Goal: Communication & Community: Share content

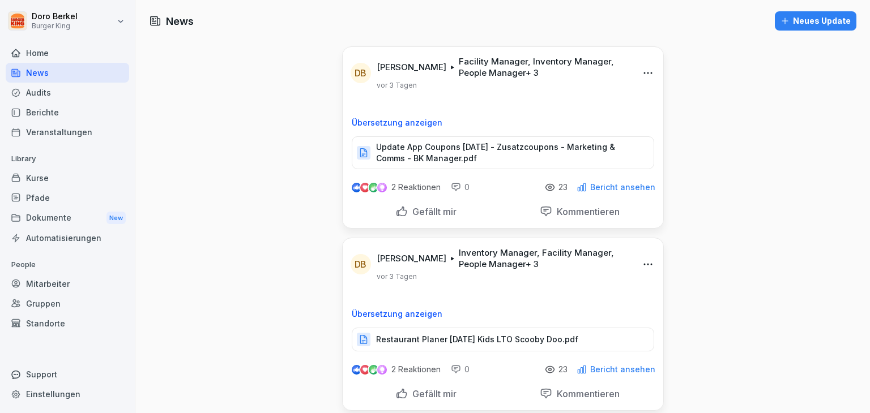
click at [797, 21] on div "Neues Update" at bounding box center [815, 21] width 70 height 12
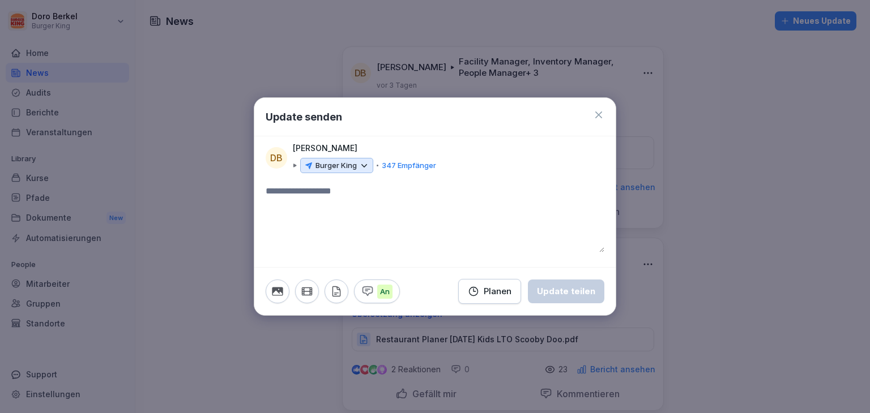
click at [359, 170] on icon at bounding box center [364, 166] width 10 height 10
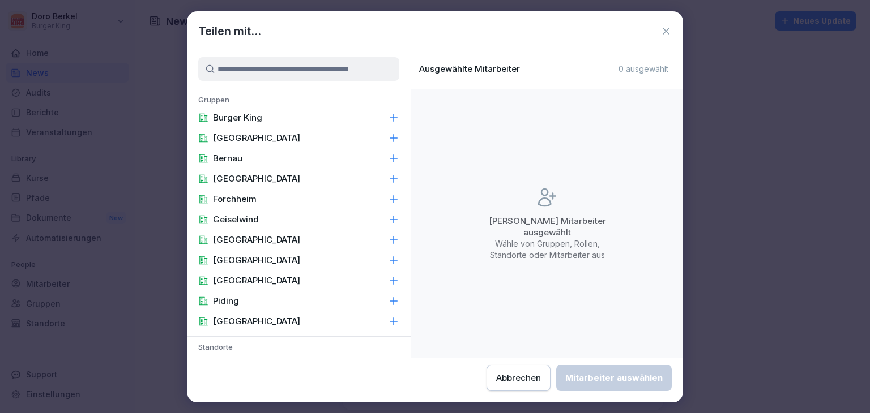
click at [280, 116] on div "Burger King" at bounding box center [299, 118] width 224 height 20
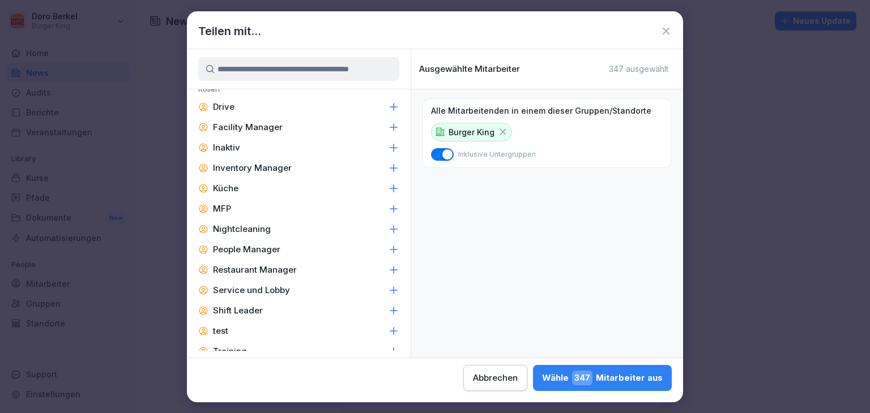
scroll to position [541, 0]
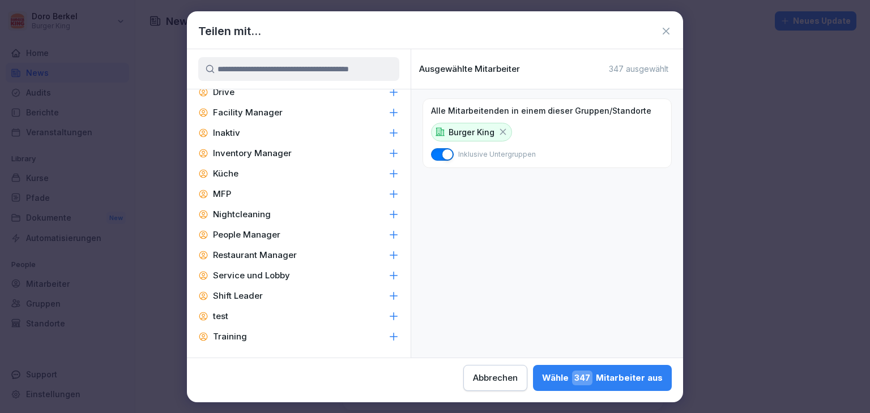
click at [289, 111] on div "Facility Manager" at bounding box center [299, 113] width 224 height 20
click at [288, 150] on p "Inventory Manager" at bounding box center [252, 153] width 79 height 11
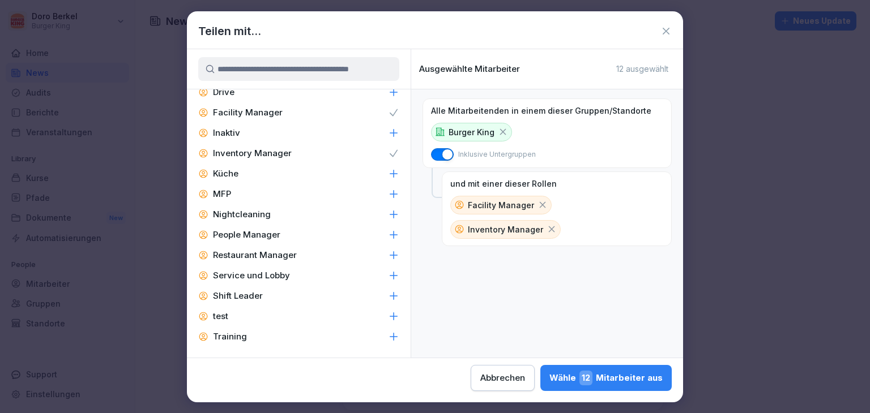
click at [272, 234] on p "People Manager" at bounding box center [246, 234] width 67 height 11
click at [276, 251] on p "Restaurant Manager" at bounding box center [255, 255] width 84 height 11
click at [256, 289] on div "Shift Leader" at bounding box center [299, 296] width 224 height 20
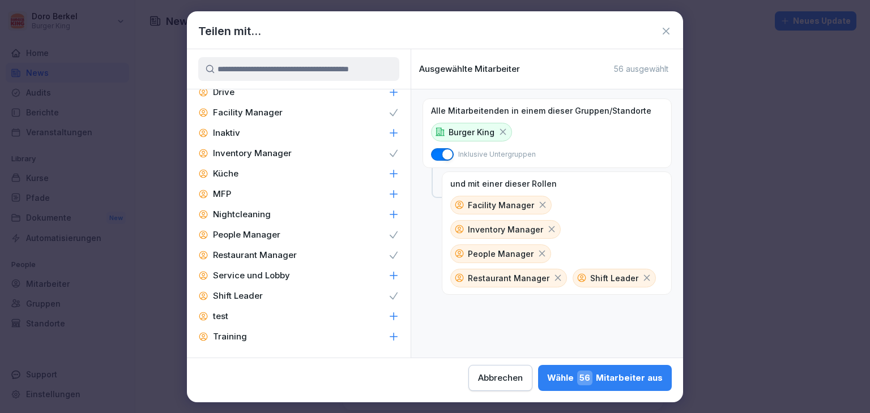
click at [652, 380] on div "Wähle 56 Mitarbeiter aus" at bounding box center [605, 378] width 116 height 15
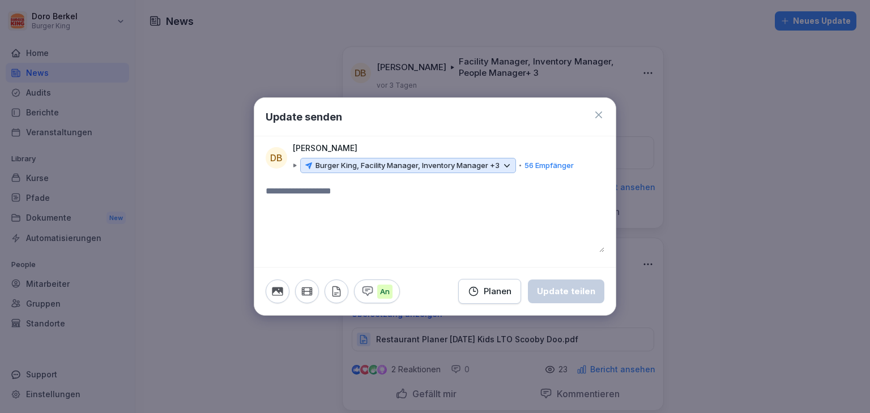
click at [333, 293] on icon "button" at bounding box center [336, 291] width 12 height 12
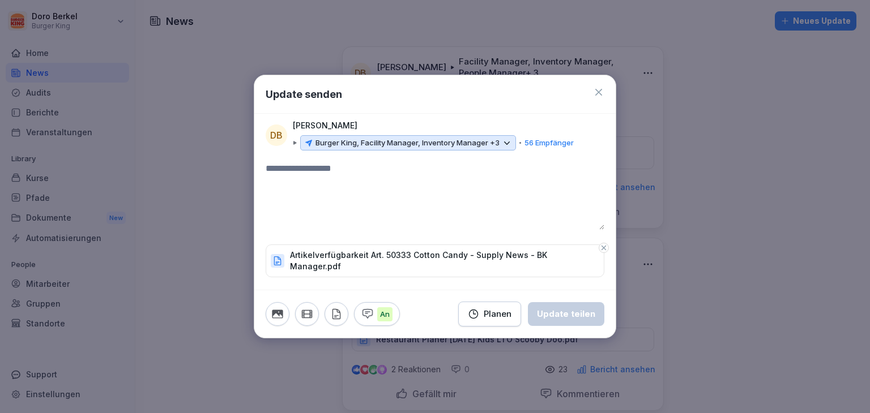
click at [291, 180] on textarea at bounding box center [435, 196] width 339 height 68
click at [572, 313] on div "Update teilen" at bounding box center [566, 314] width 58 height 12
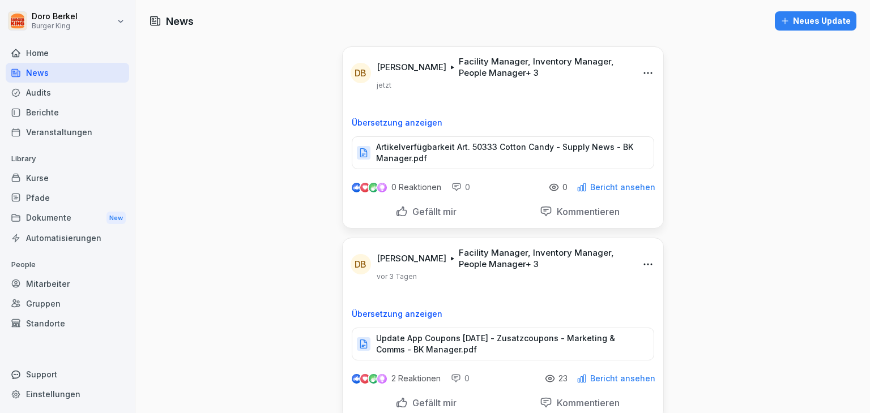
click at [46, 216] on div "Dokumente New" at bounding box center [67, 218] width 123 height 21
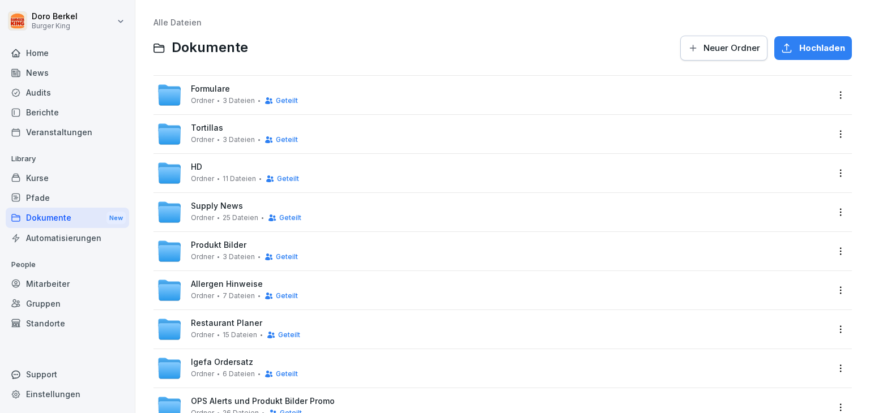
click at [223, 208] on span "Supply News" at bounding box center [217, 207] width 52 height 10
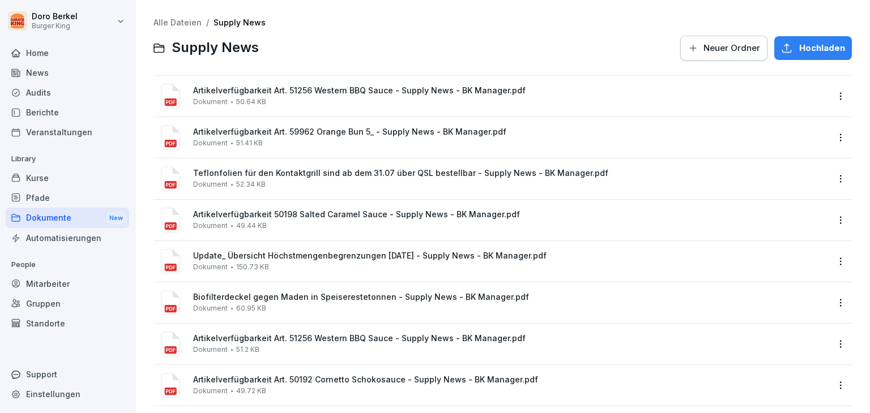
click at [789, 51] on div "Hochladen" at bounding box center [813, 48] width 64 height 12
